Goal: Transaction & Acquisition: Purchase product/service

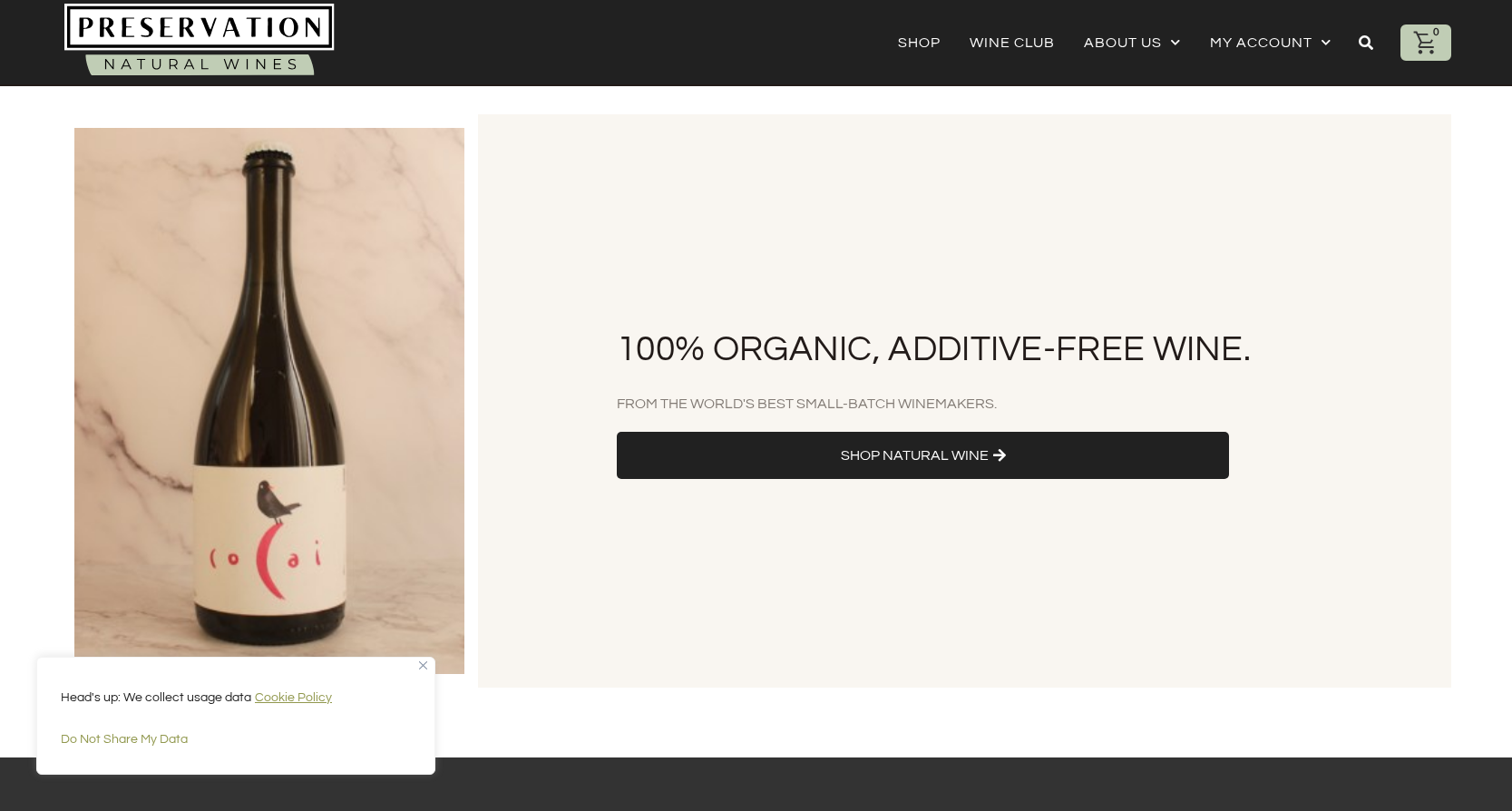
click at [870, 450] on span "Shop Natural Wine" at bounding box center [915, 456] width 148 height 20
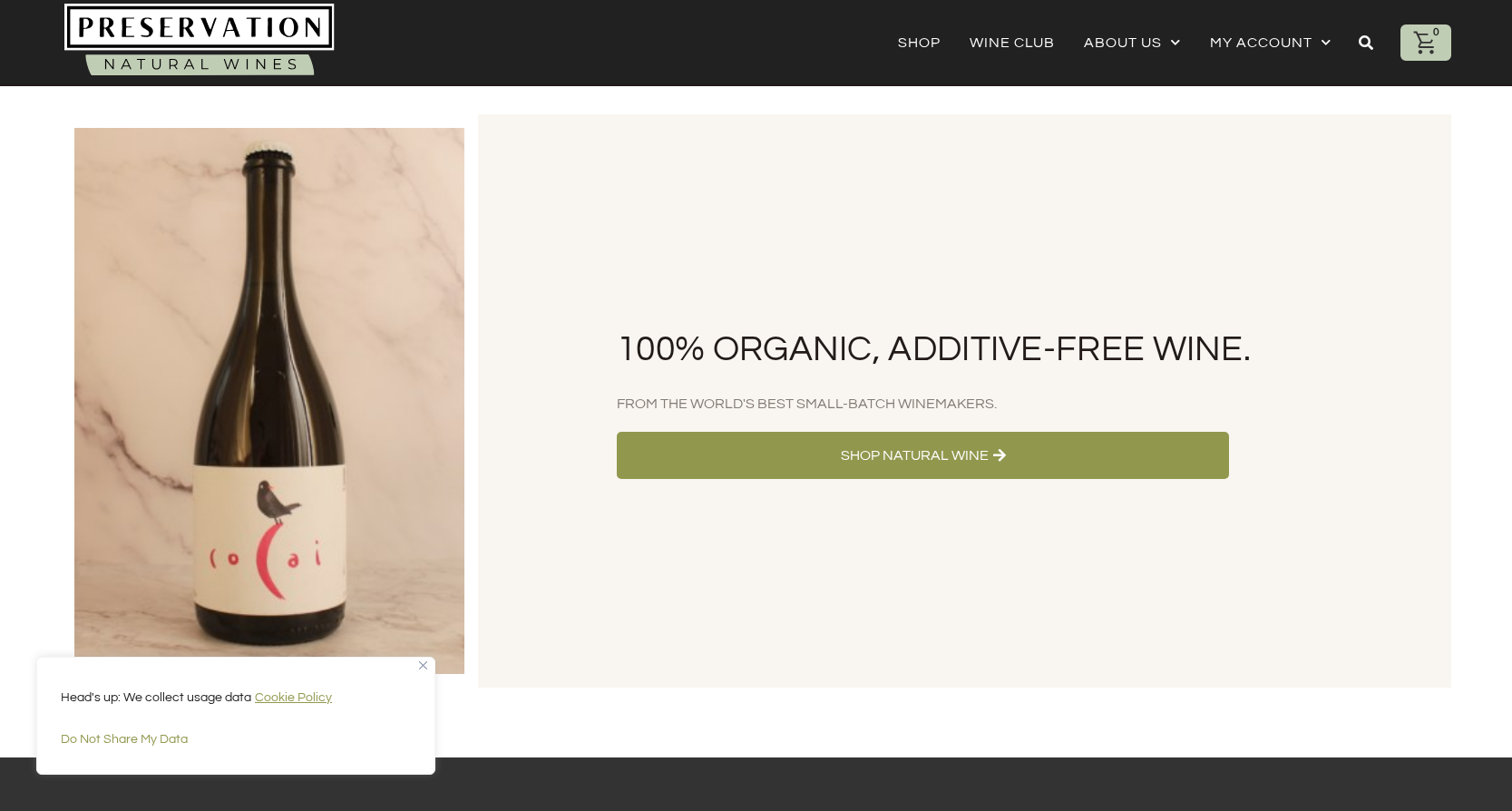
click at [925, 443] on link "Shop Natural Wine" at bounding box center [923, 455] width 612 height 47
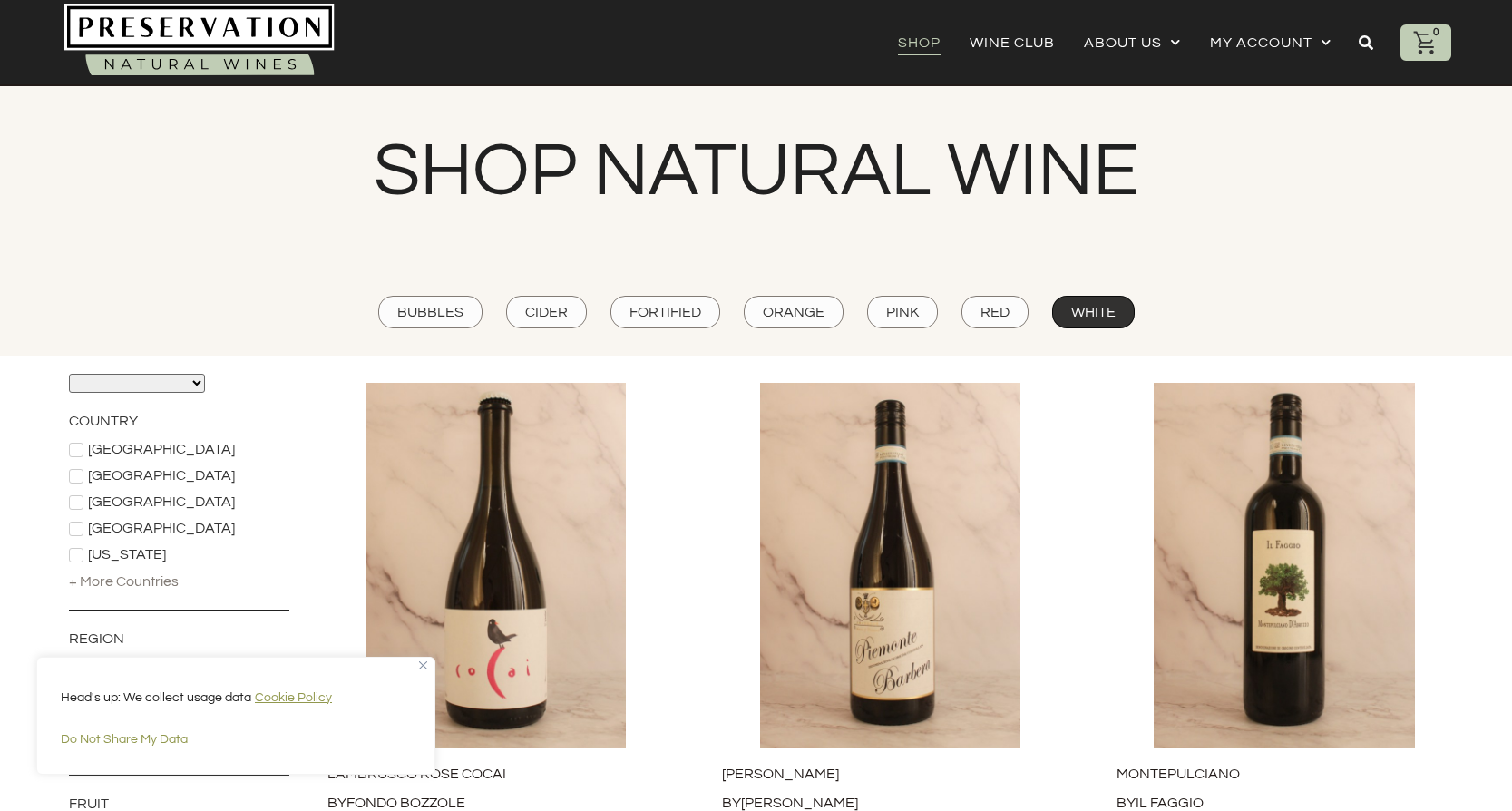
click at [1111, 310] on span "White" at bounding box center [1093, 312] width 45 height 20
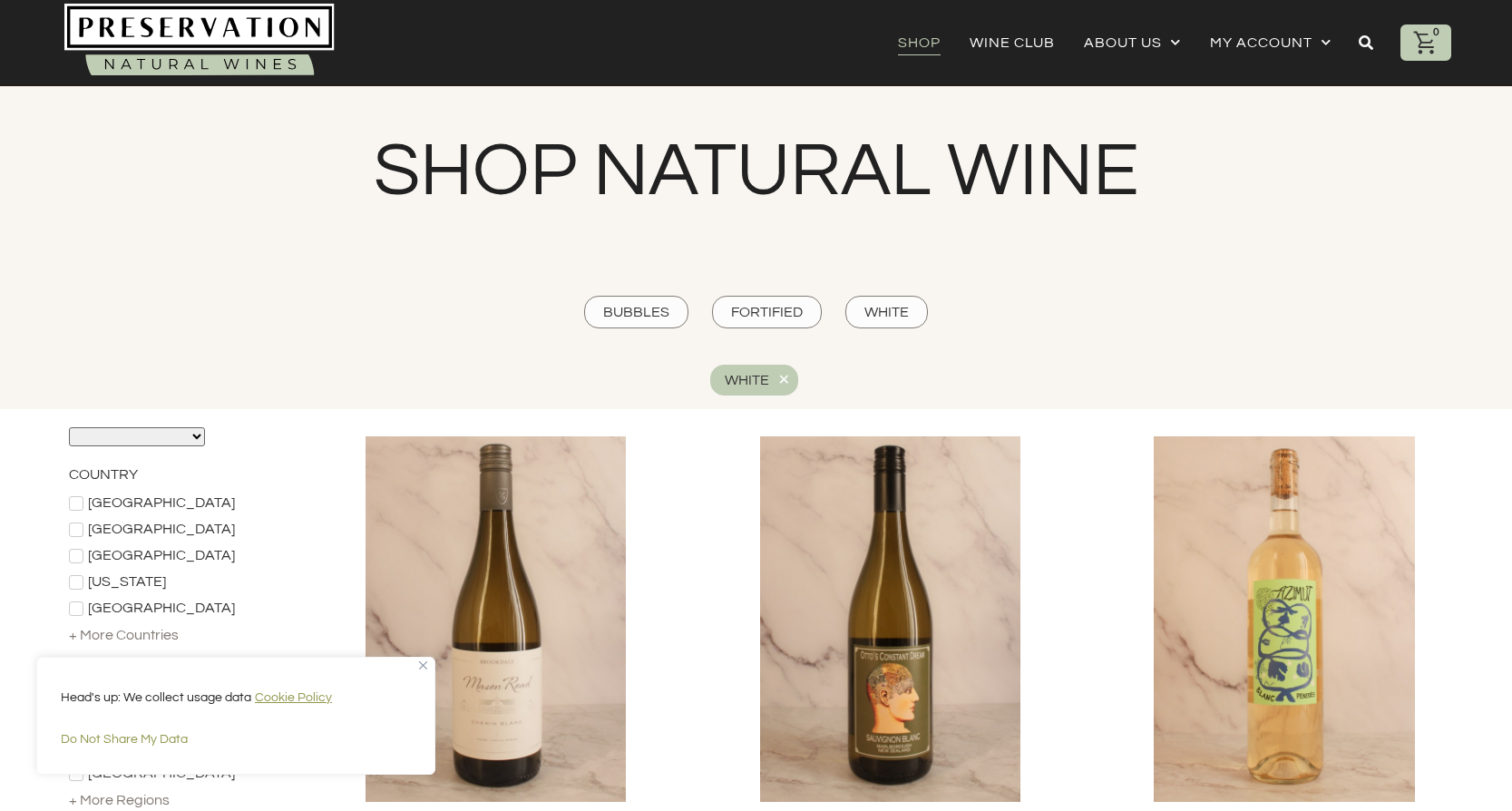
click at [119, 632] on div "+ More Countries" at bounding box center [124, 635] width 110 height 20
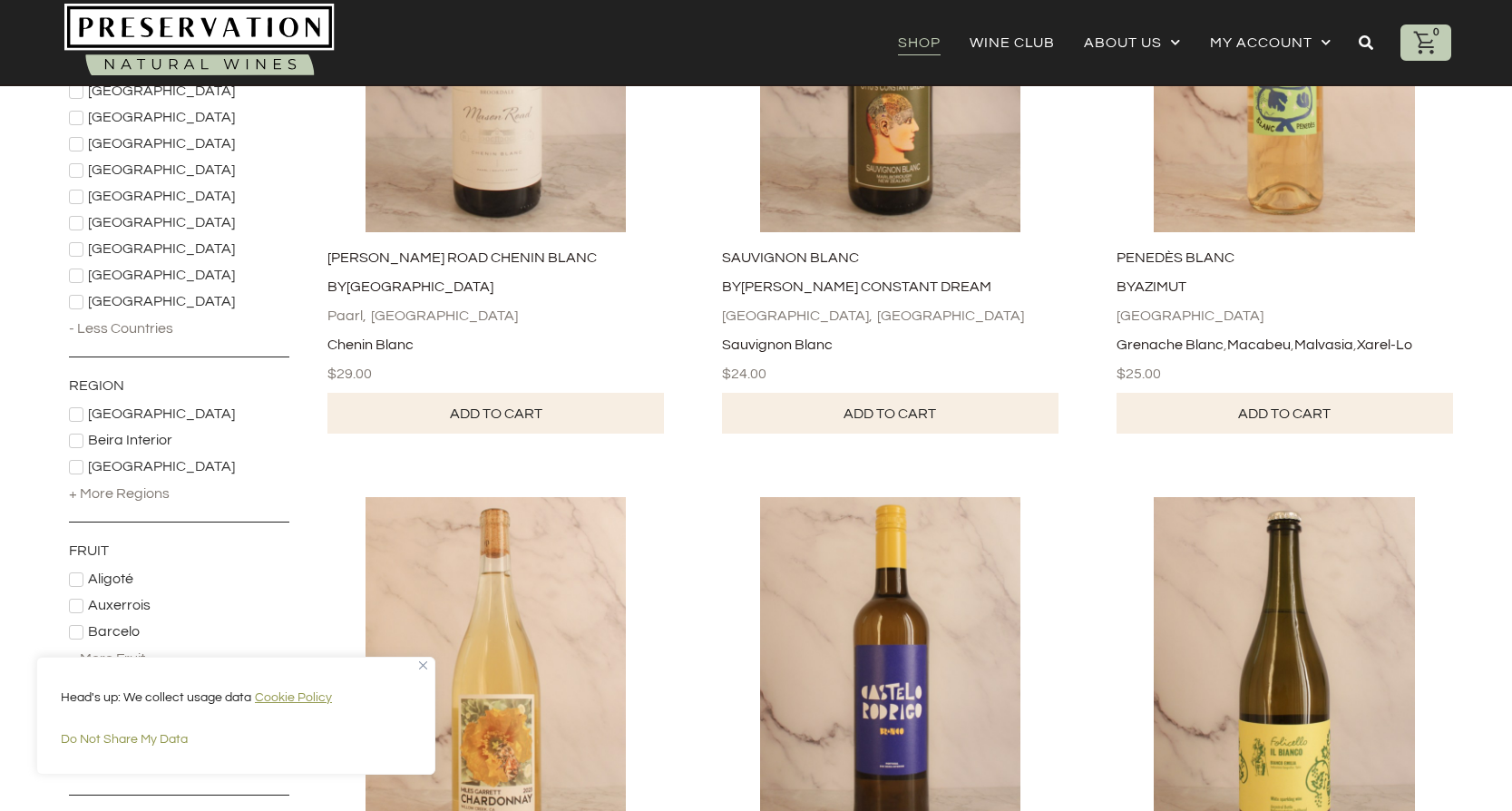
scroll to position [568, 0]
click at [75, 144] on icon at bounding box center [76, 146] width 11 height 11
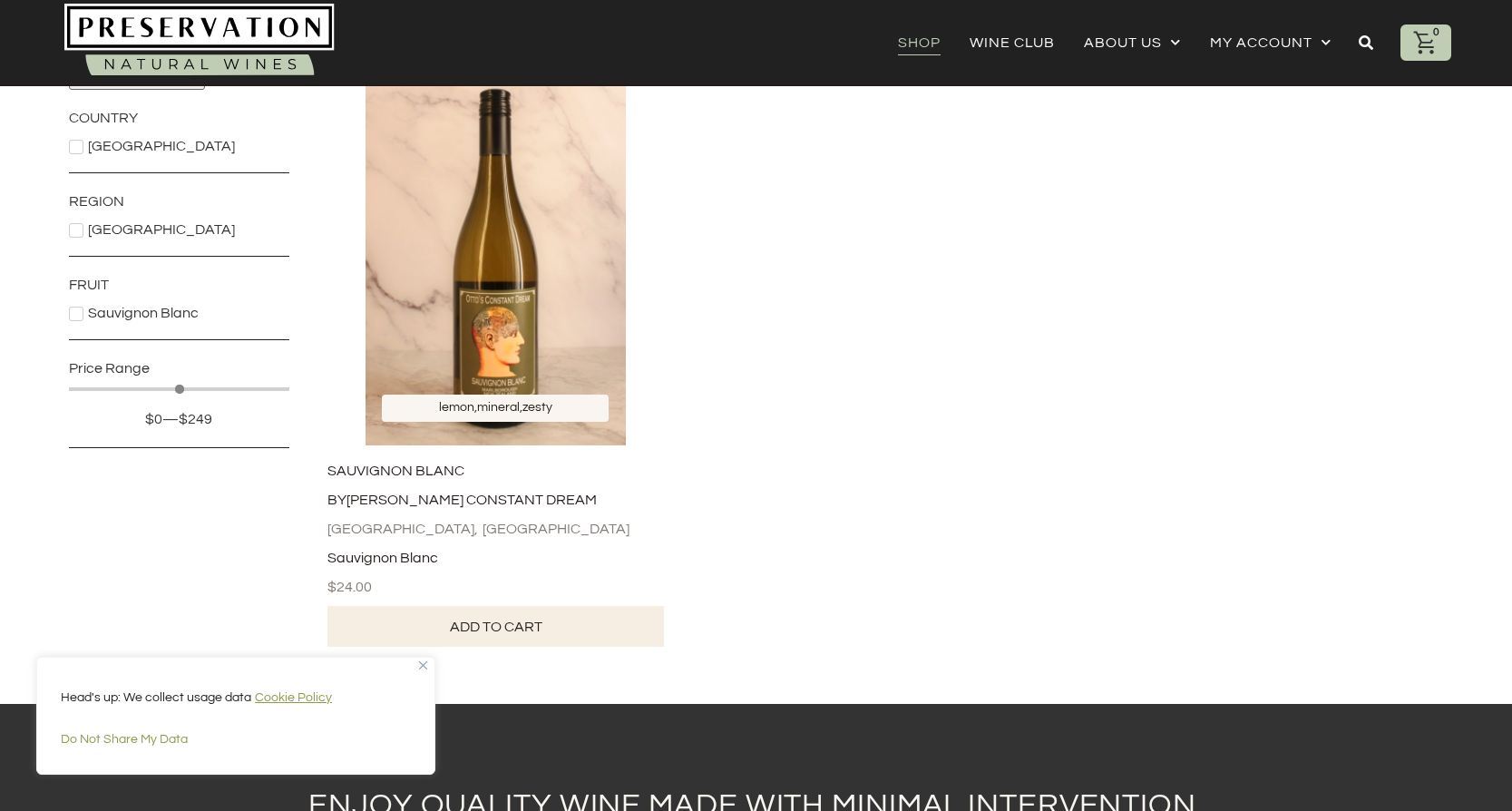
scroll to position [357, 0]
click at [478, 324] on img at bounding box center [495, 261] width 358 height 365
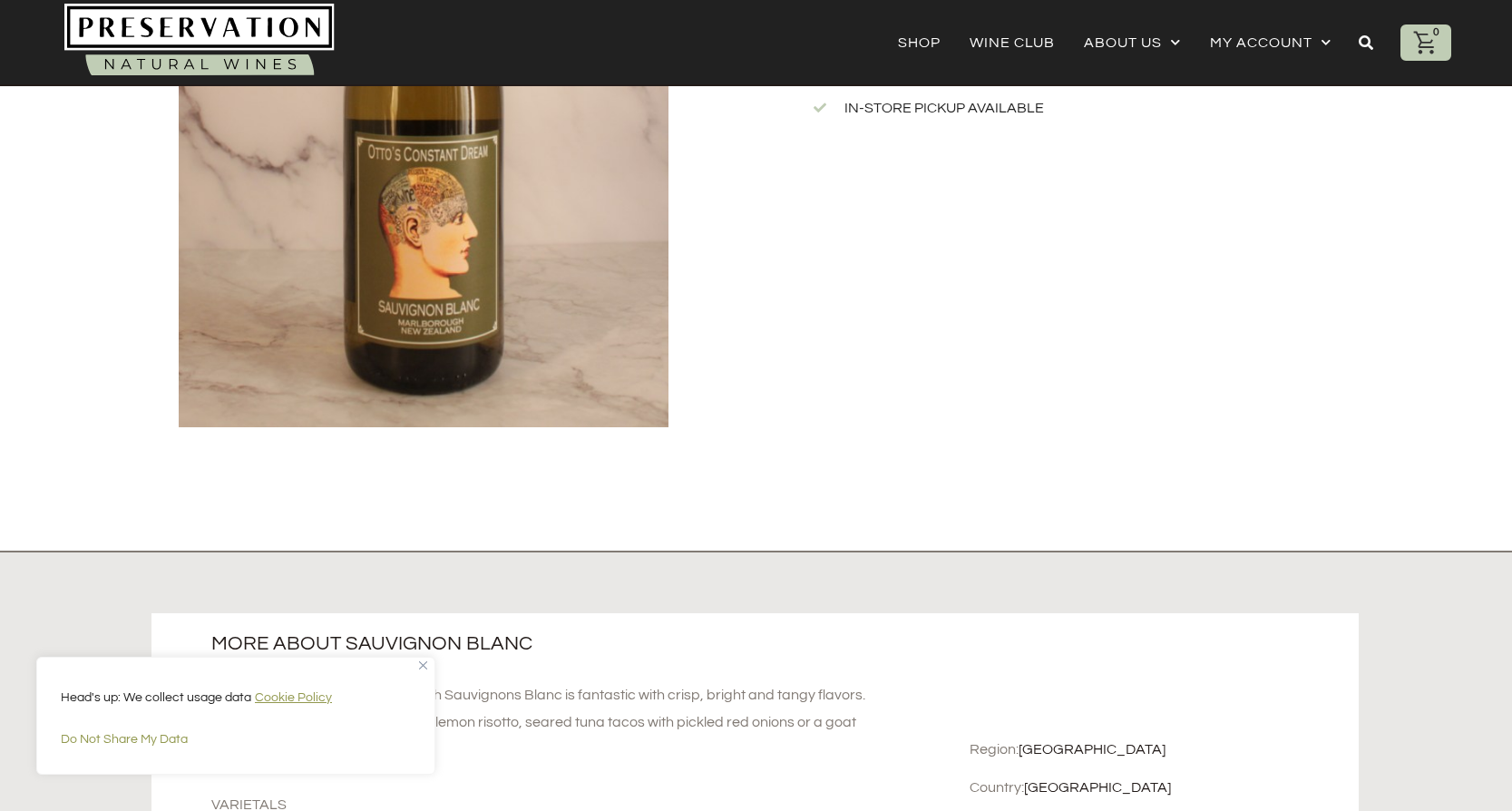
scroll to position [435, 0]
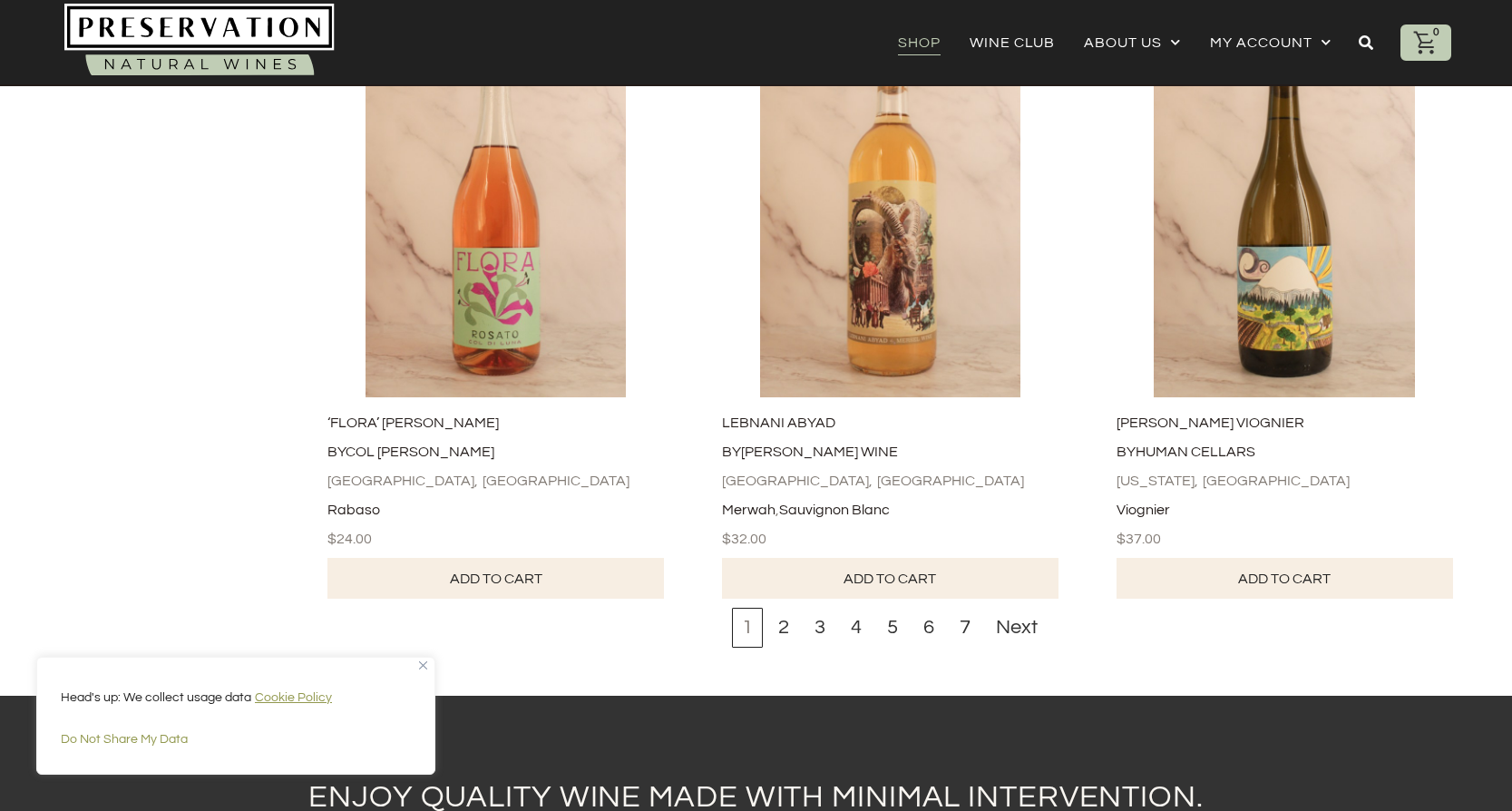
scroll to position [6113, 0]
